Goal: Task Accomplishment & Management: Complete application form

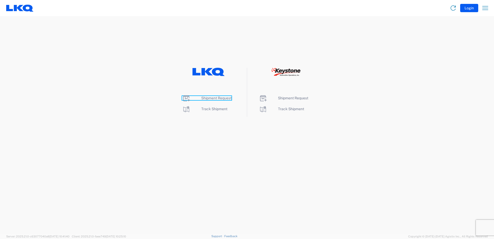
click at [220, 98] on span "Shipment Request" at bounding box center [216, 98] width 30 height 4
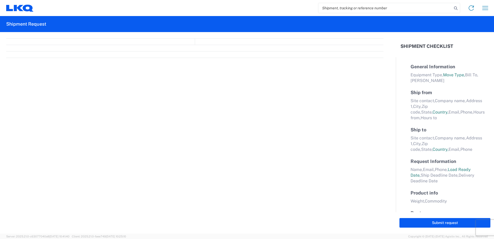
select select "FULL"
select select "US"
select select "LBS"
select select "IN"
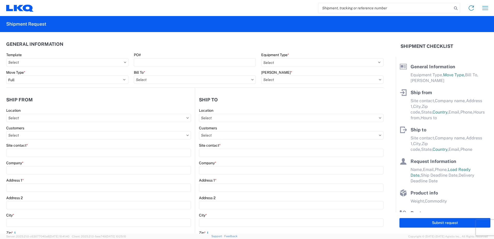
click at [274, 66] on agx-form-control-wrapper-v2 "Equipment Type * Select 53’ Dry Van Flatbed Dropdeck (van) Lowboy (flatbed) Rail" at bounding box center [323, 61] width 128 height 18
click at [277, 63] on select "Select 53’ Dry Van Flatbed Dropdeck (van) Lowboy (flatbed) Rail" at bounding box center [322, 62] width 122 height 8
select select "STDV"
click at [261, 58] on select "Select 53’ Dry Van Flatbed Dropdeck (van) Lowboy (flatbed) Rail" at bounding box center [322, 62] width 122 height 8
click at [199, 80] on input "text" at bounding box center [195, 80] width 122 height 8
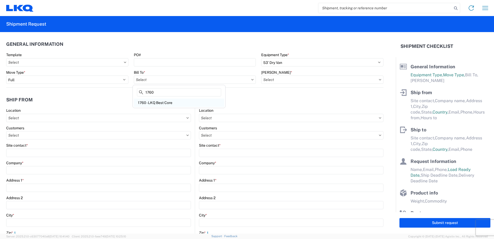
type input "1760"
click at [192, 103] on div "1760 - LKQ Best Core" at bounding box center [179, 103] width 91 height 8
type input "1760 - LKQ Best Core"
click at [273, 78] on input "text" at bounding box center [322, 80] width 122 height 8
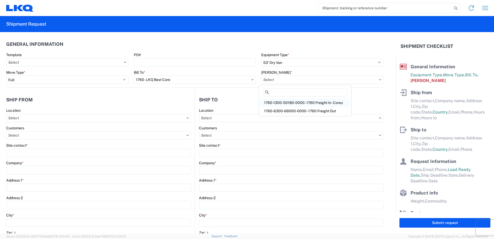
click at [313, 102] on div "1760-1300-50180-0000 - 1760 Freight In - Cores" at bounding box center [305, 103] width 91 height 8
type input "1760-1300-50180-0000 - 1760 Freight In - Cores"
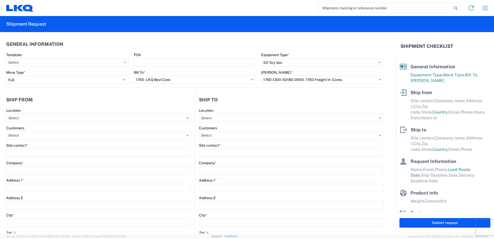
click at [137, 123] on agx-form-control-wrapper-v2 "Location" at bounding box center [98, 117] width 185 height 18
click at [131, 117] on input "text" at bounding box center [98, 118] width 185 height 8
type input "1394"
click at [50, 139] on div "1394 - Penn-Mar Depot" at bounding box center [52, 141] width 91 height 8
type input "1394 - Penn-Mar Depot"
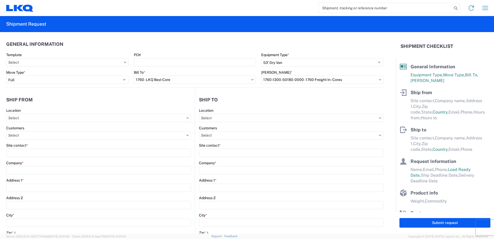
type input "LKQ Corporation"
type input "4803 Hollins Ferry Rd"
type input "Halethorpe"
type input "21227"
select select "MD"
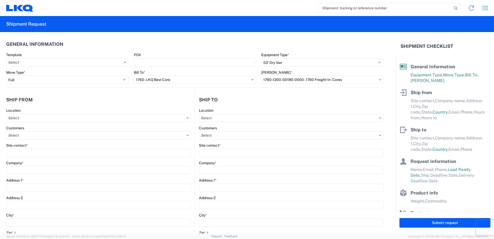
type input "07:00"
type input "17:00"
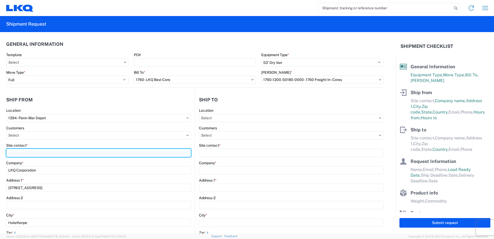
click at [56, 152] on input "Site contact *" at bounding box center [98, 153] width 185 height 8
type input "Adam Beatty"
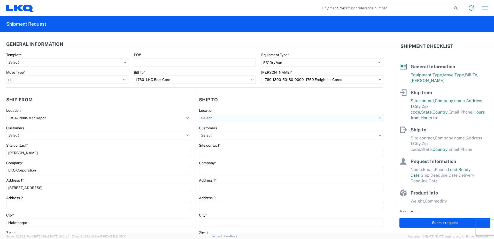
click at [255, 119] on input "text" at bounding box center [291, 118] width 185 height 8
type input "1635"
click at [235, 141] on div "1635 - Alsip - Knopf" at bounding box center [244, 141] width 91 height 8
type input "1635 - Alsip - Knopf"
type input "Robert Benette"
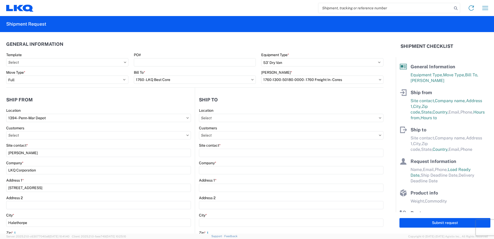
type input "LKQ Corporation"
type input "11800 S. Austin Ave."
type input "Suite C"
type input "Alsip"
type input "60803"
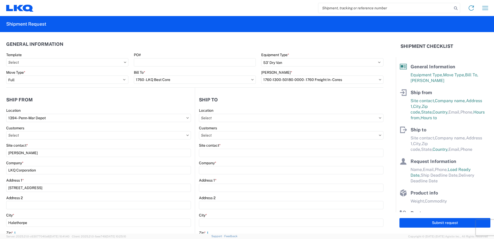
type input "rebenette@lkqcorp.com"
type input "708-752-7000"
select select
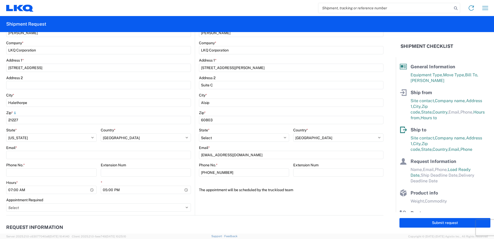
scroll to position [129, 0]
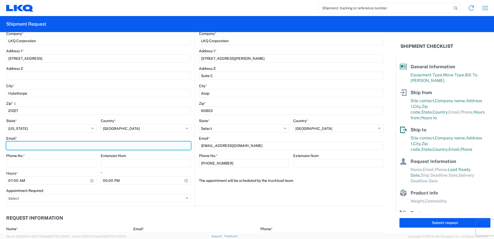
click at [68, 144] on input "Email *" at bounding box center [98, 145] width 185 height 8
type input "adlbeatty@lkqcorp.com"
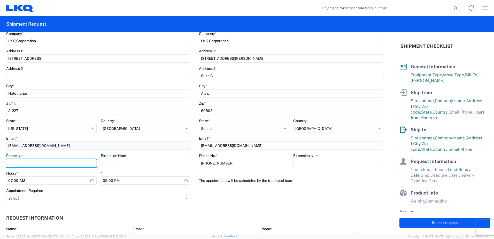
type input "4108977117"
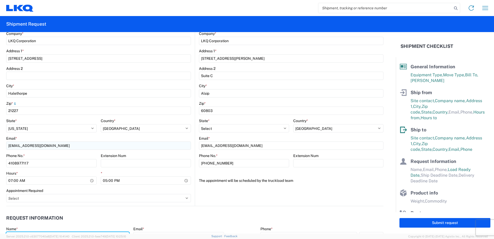
type input "Adam Beatty"
type input "adlbeatty@lkqcorp.com"
type input "4108977117"
type input "2025-10-10"
type input "2025-10-13"
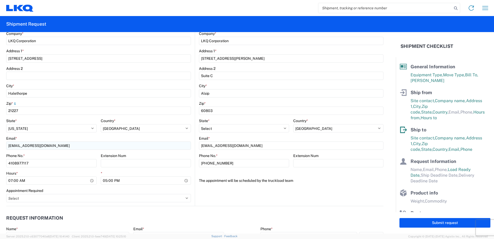
type input "40000"
type input "26"
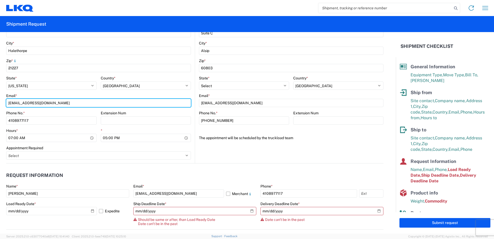
scroll to position [181, 0]
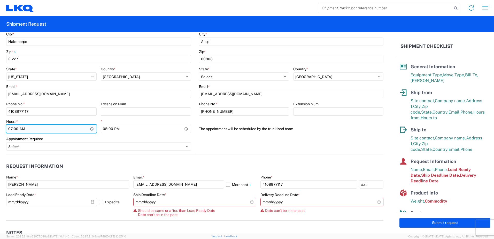
click at [89, 126] on input "07:00" at bounding box center [51, 129] width 91 height 8
click at [90, 130] on input "07:00" at bounding box center [51, 129] width 91 height 8
type input "05:00"
click at [110, 164] on header "Request Information" at bounding box center [195, 167] width 378 height 12
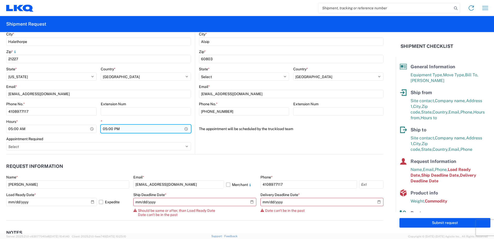
click at [185, 130] on input "17:00" at bounding box center [146, 129] width 91 height 8
type input "10:00"
click at [165, 170] on header "Request Information" at bounding box center [195, 167] width 378 height 12
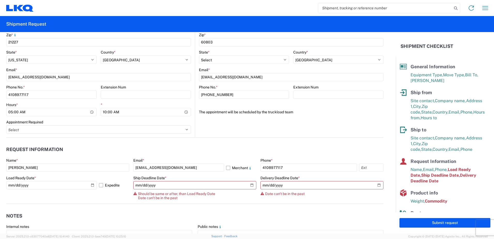
scroll to position [207, 0]
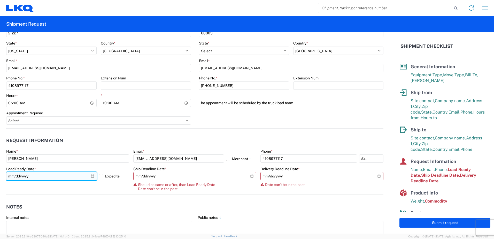
click at [91, 175] on input "2025-10-17" at bounding box center [51, 176] width 91 height 8
type input "2025-10-20"
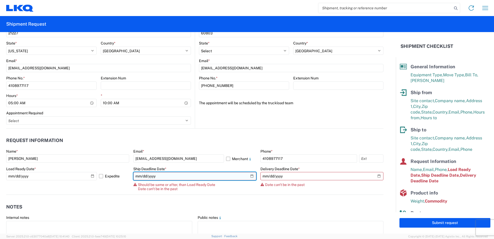
click at [250, 177] on input "2025-10-10" at bounding box center [194, 176] width 123 height 8
type input "2025-10-21"
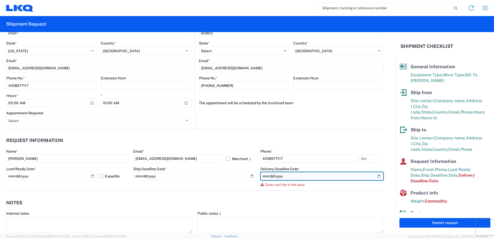
click at [376, 176] on input "2025-10-13" at bounding box center [322, 176] width 123 height 8
type input "2025-10-22"
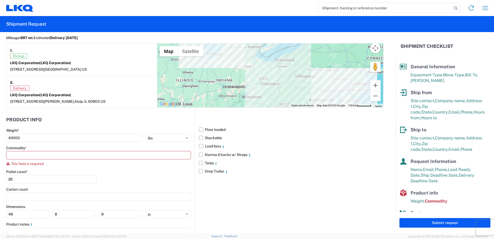
scroll to position [440, 0]
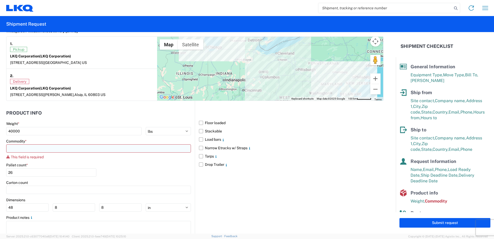
click at [96, 150] on input at bounding box center [98, 148] width 185 height 8
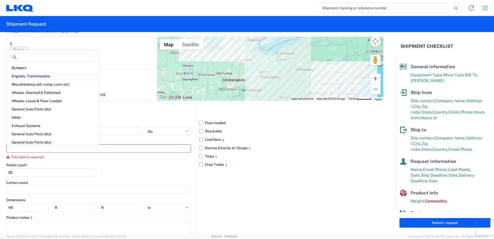
click at [44, 76] on div "Engines, Transmissions" at bounding box center [52, 76] width 91 height 8
type input "Engines, Transmissions"
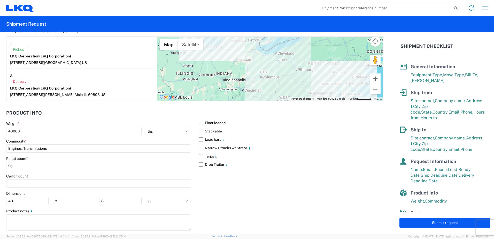
click at [204, 122] on label "Floor loaded" at bounding box center [291, 123] width 185 height 8
click at [0, 0] on input "Floor loaded" at bounding box center [0, 0] width 0 height 0
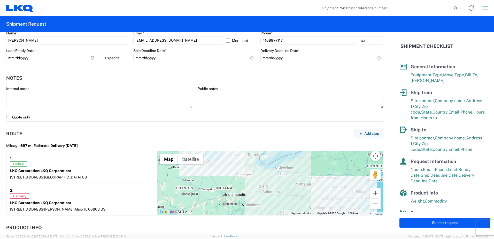
scroll to position [320, 0]
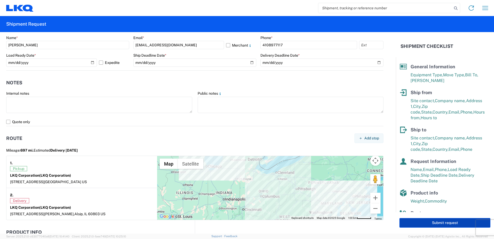
click at [429, 222] on button "Submit request" at bounding box center [445, 223] width 91 height 10
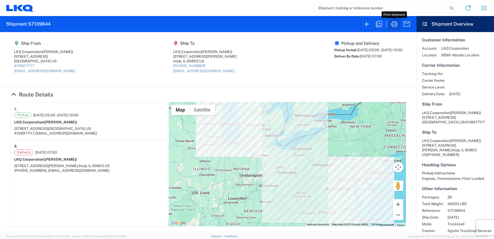
click at [394, 24] on icon "button" at bounding box center [394, 24] width 8 height 8
